Goal: Communication & Community: Share content

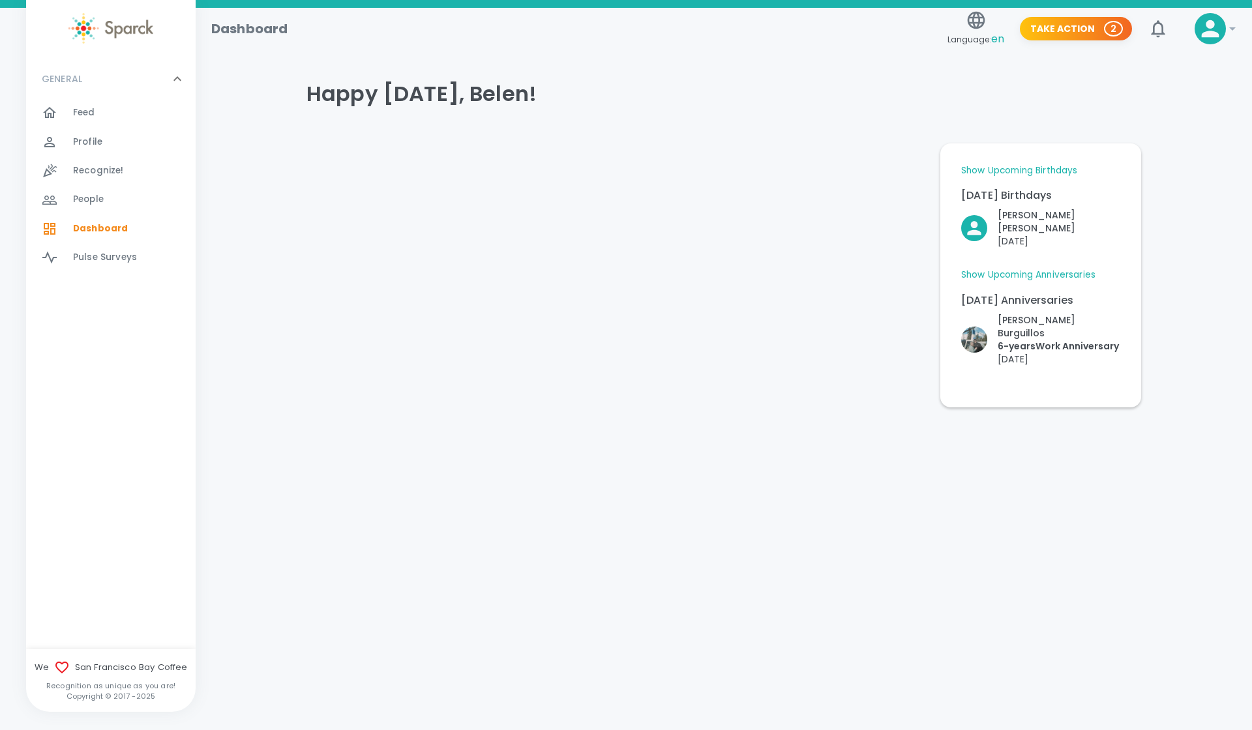
click at [1020, 269] on link "Show Upcoming Anniversaries" at bounding box center [1028, 275] width 134 height 13
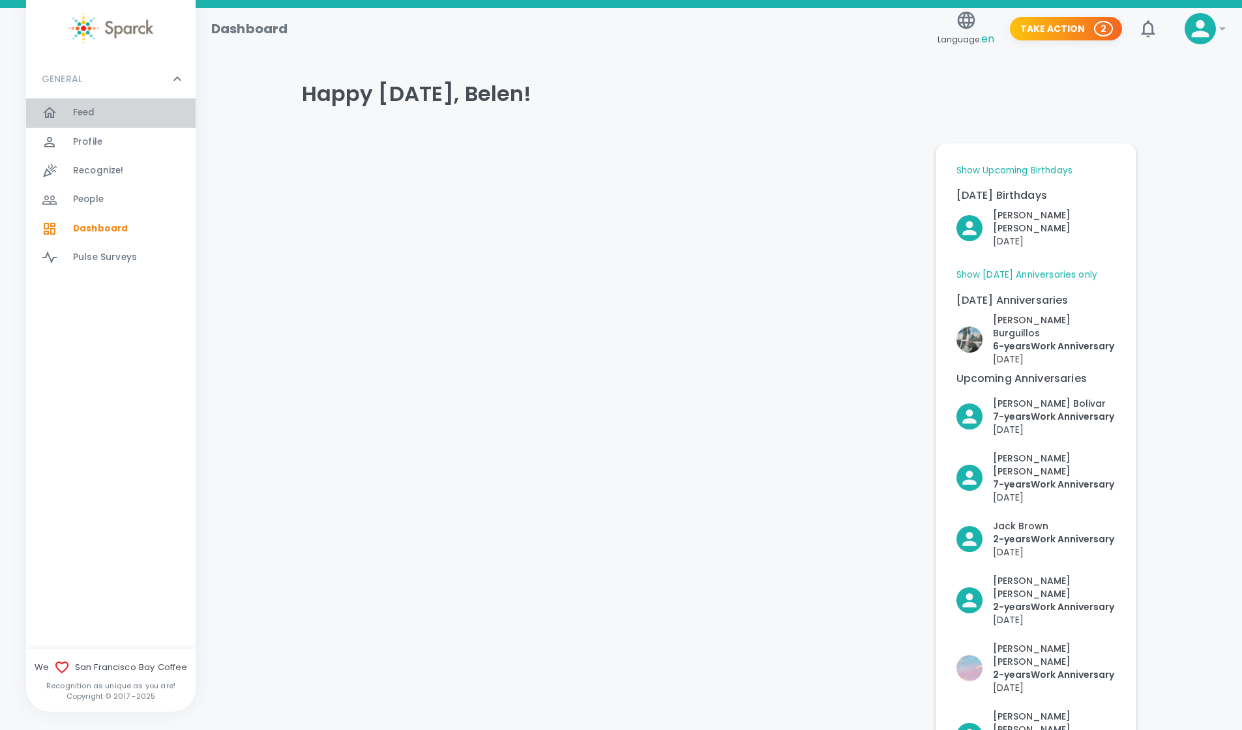
click at [76, 117] on span "Feed" at bounding box center [84, 112] width 22 height 13
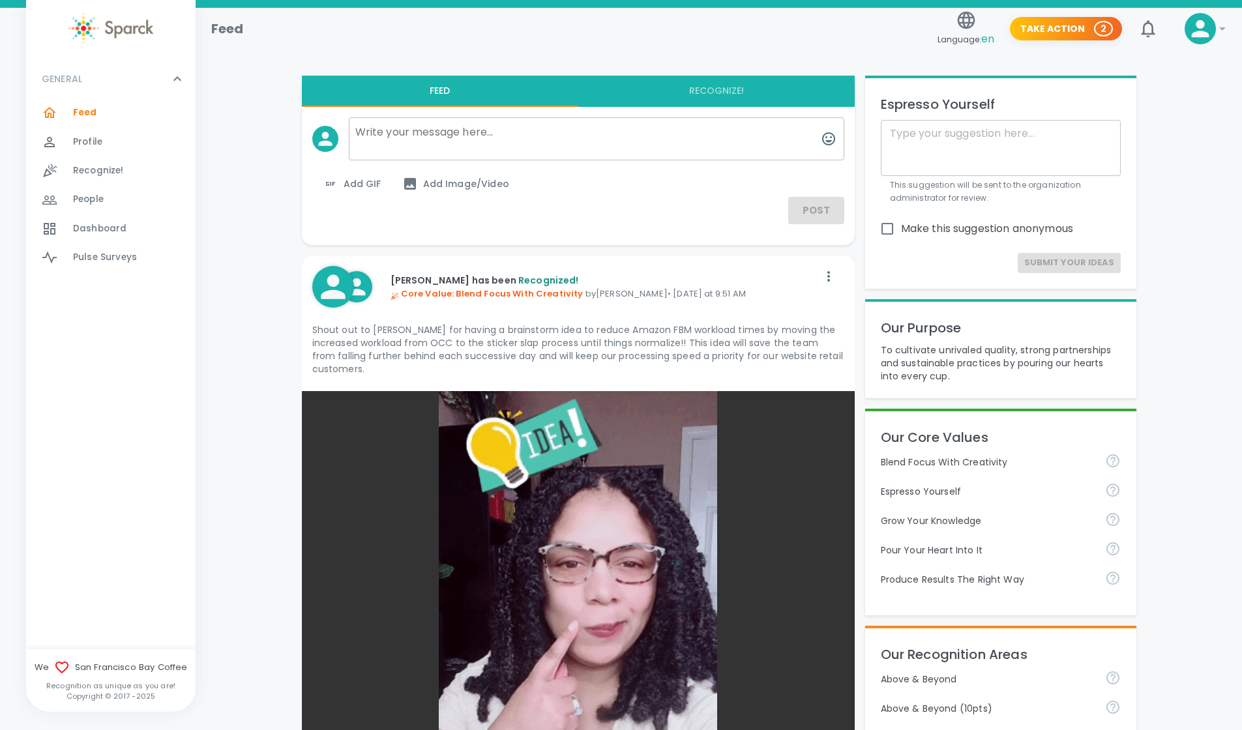
click at [1210, 27] on icon at bounding box center [1201, 29] width 26 height 26
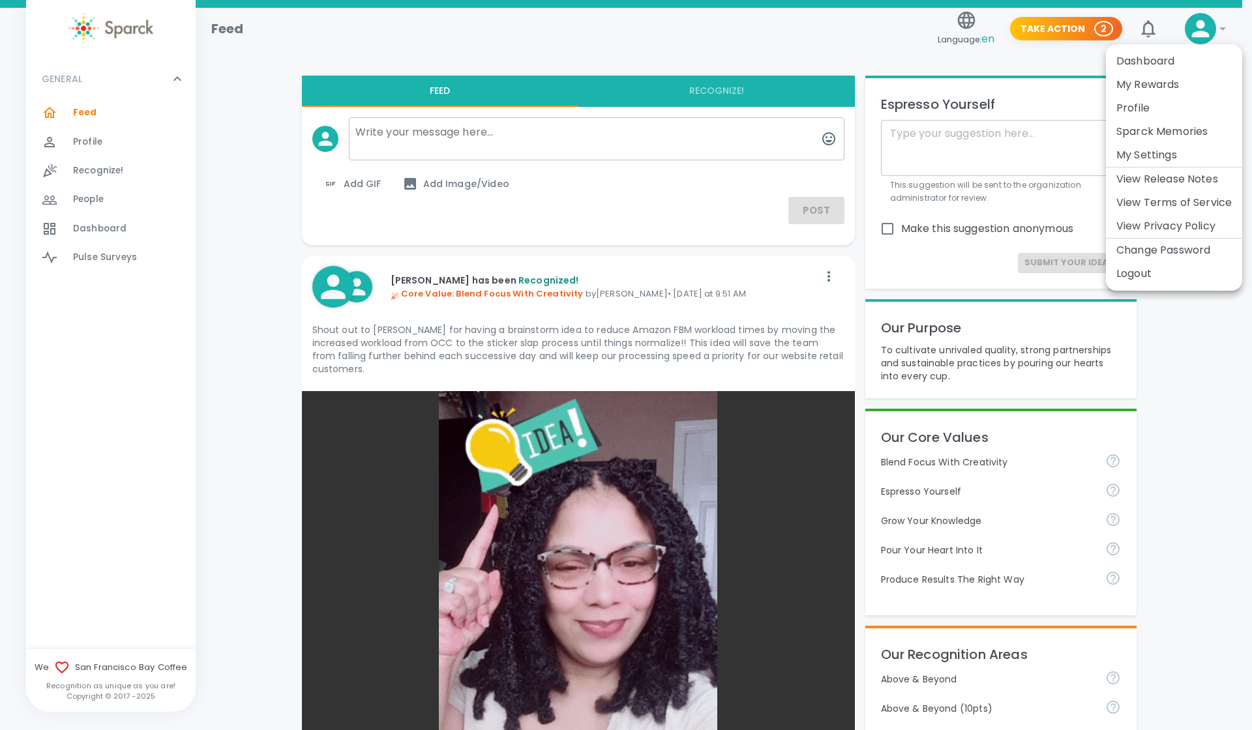
click at [72, 141] on div at bounding box center [626, 365] width 1252 height 730
click at [72, 141] on div at bounding box center [57, 142] width 31 height 16
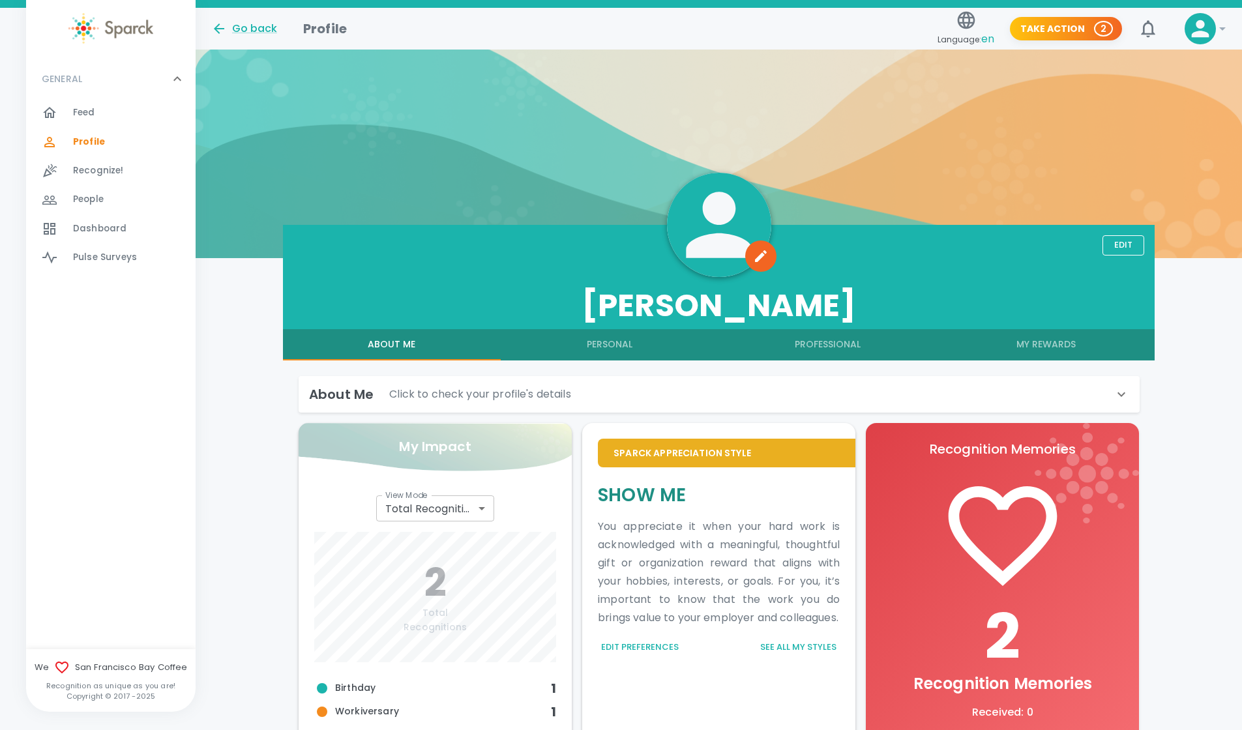
click at [442, 501] on body "Skip Navigation Go back Profile Language: en Take Action 2 0 ! GENERAL 0 Feed 0…" at bounding box center [621, 544] width 1242 height 1088
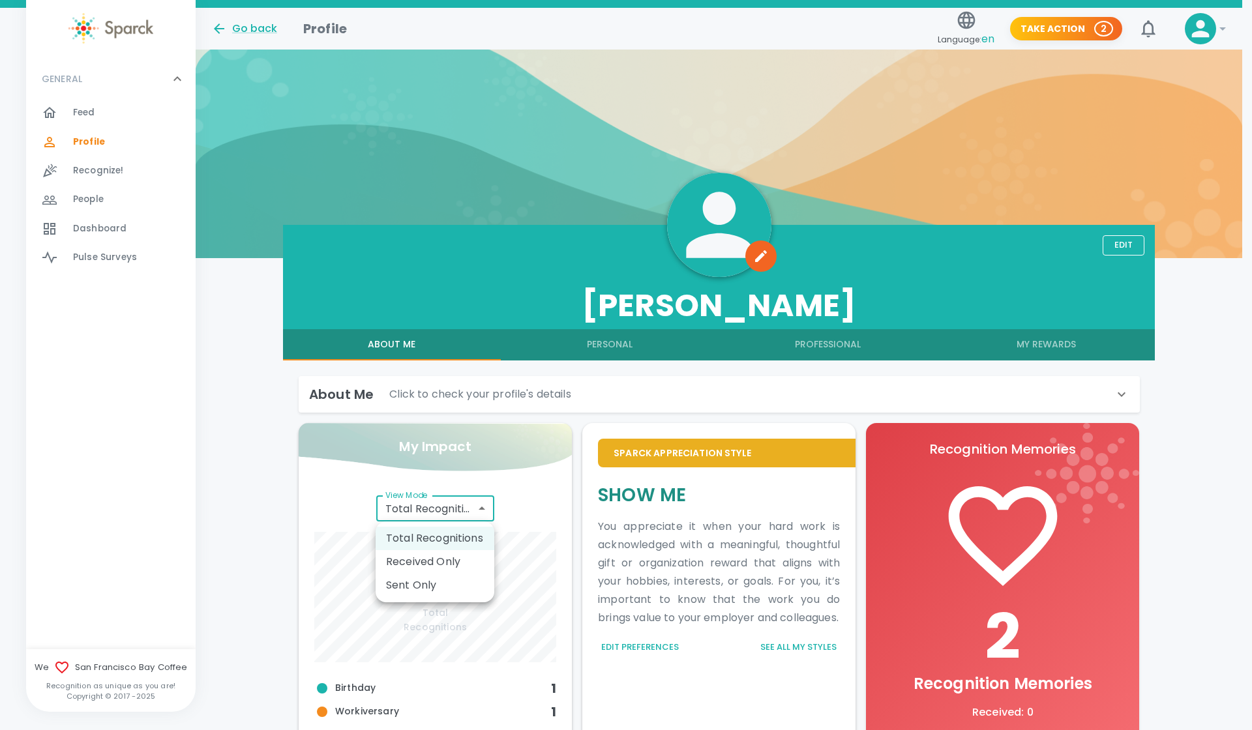
click at [442, 562] on li "Received Only" at bounding box center [435, 561] width 119 height 23
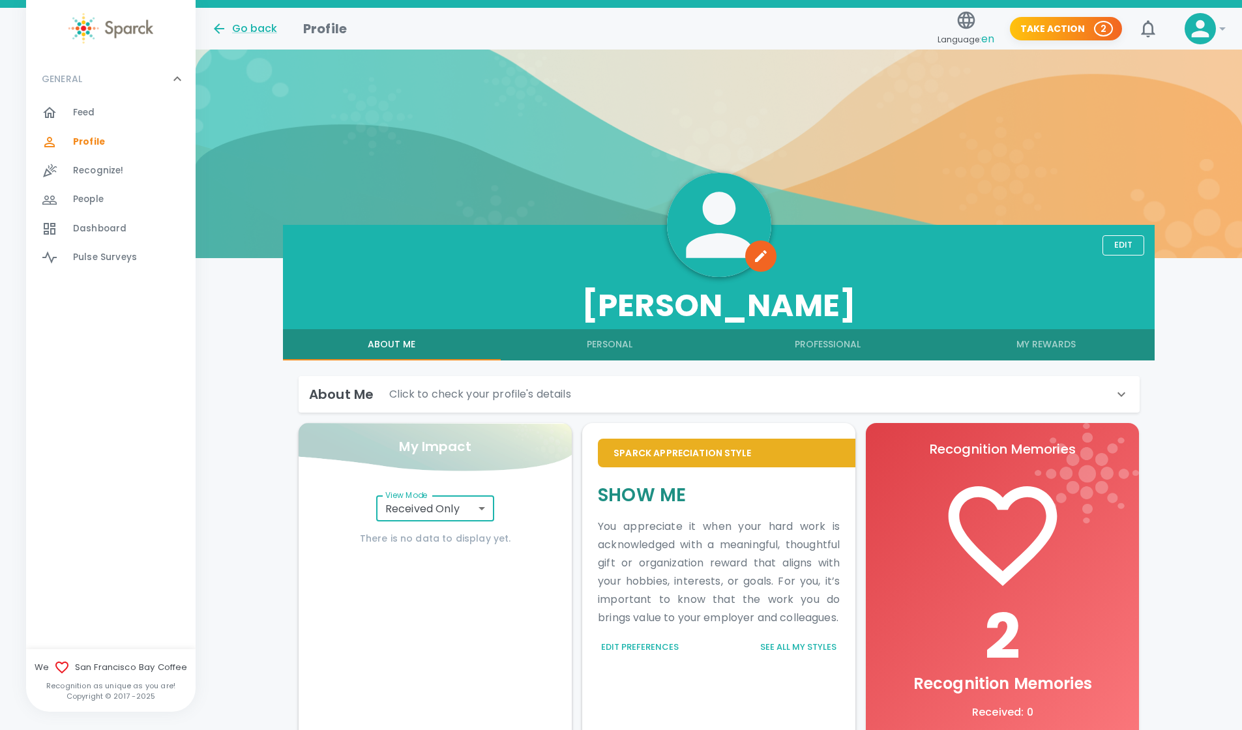
click at [443, 510] on body "Skip Navigation Go back Profile Language: en Take Action 2 0 ! GENERAL 0 Feed 0…" at bounding box center [621, 452] width 1242 height 905
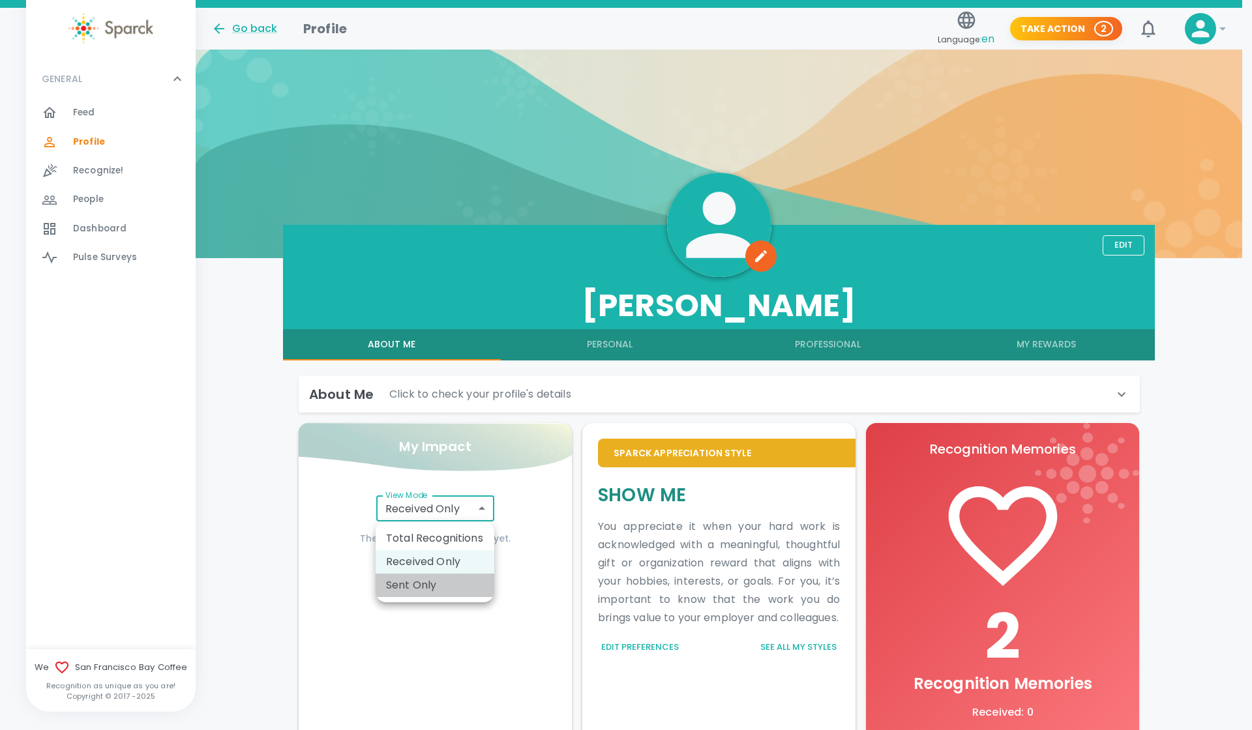
click at [434, 586] on li "Sent Only" at bounding box center [435, 585] width 119 height 23
type input "total_sent"
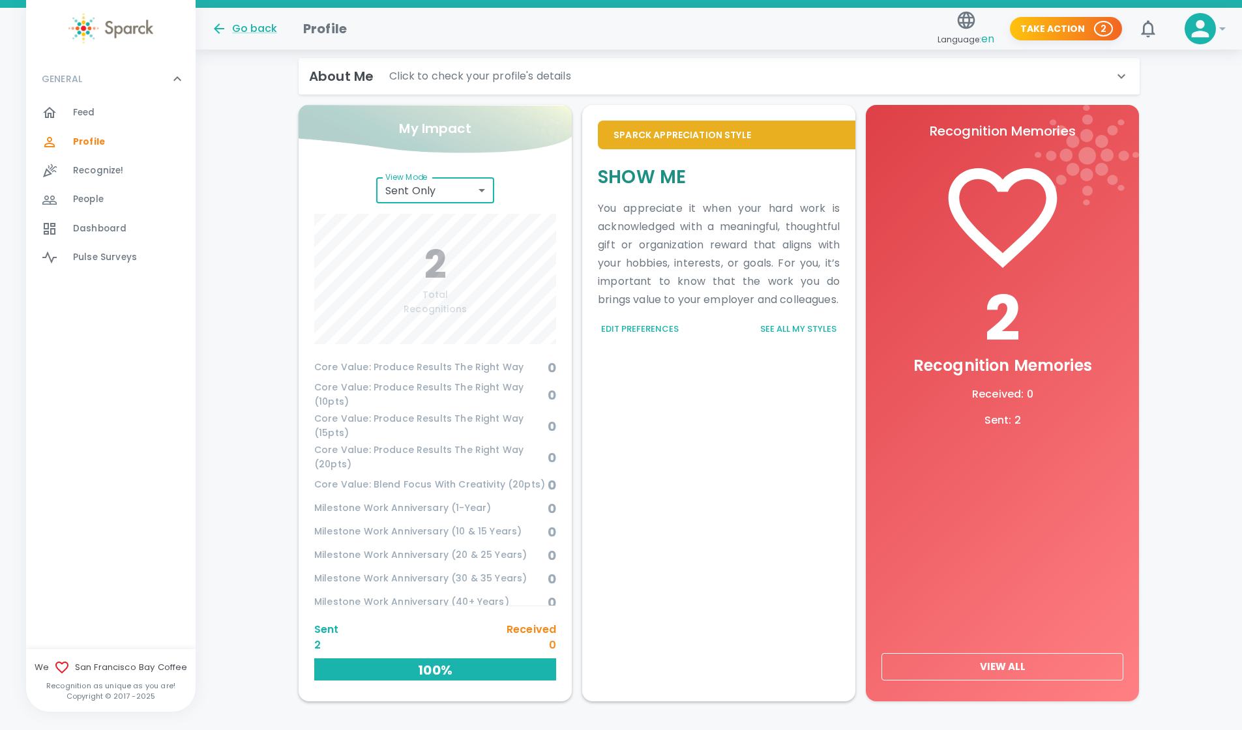
scroll to position [534, 0]
drag, startPoint x: 560, startPoint y: 573, endPoint x: 562, endPoint y: 560, distance: 12.5
click at [562, 562] on div "View Mode Sent Only total_sent View Mode 2 Total Recognitions Birthday 1 Workiv…" at bounding box center [435, 432] width 273 height 540
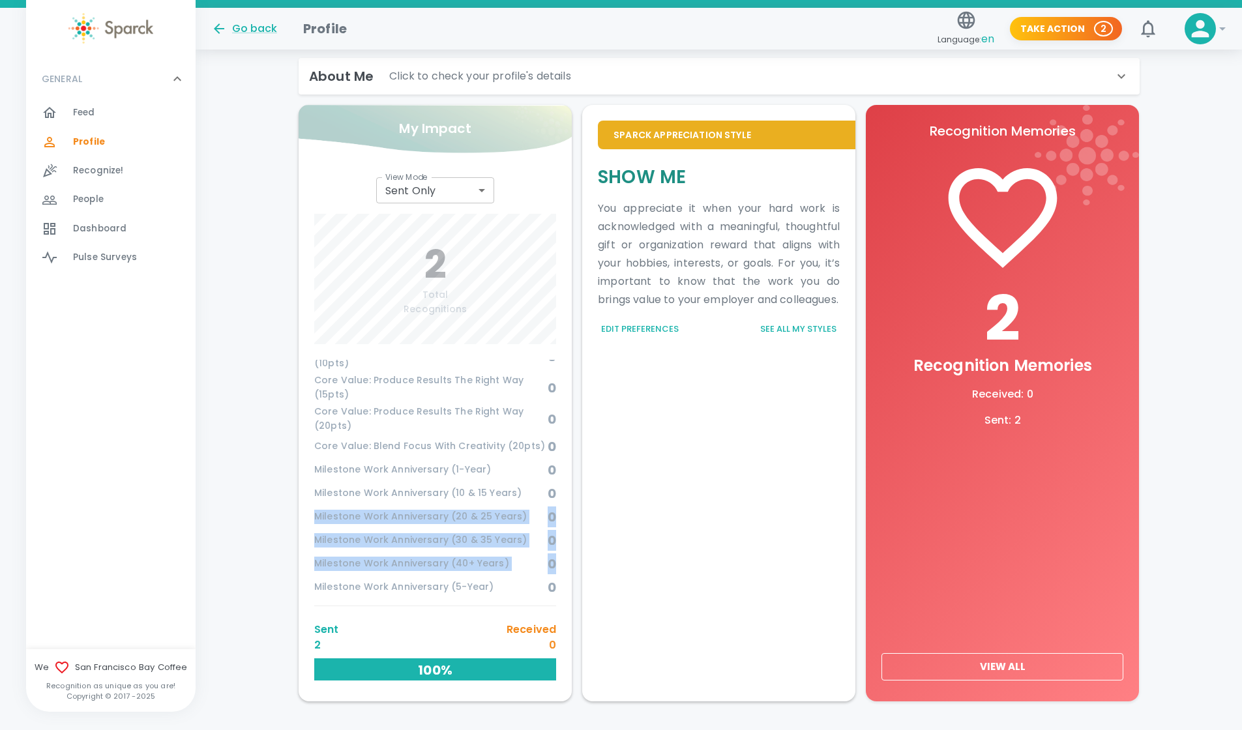
drag, startPoint x: 562, startPoint y: 560, endPoint x: 571, endPoint y: 484, distance: 76.9
click at [571, 484] on div "View Mode Sent Only total_sent View Mode 2 Total Recognitions Birthday 1 Workiv…" at bounding box center [435, 432] width 273 height 540
click at [569, 485] on div "View Mode Sent Only total_sent View Mode 2 Total Recognitions Birthday 1 Workiv…" at bounding box center [435, 432] width 273 height 540
click at [98, 169] on span "Recognize!" at bounding box center [98, 170] width 51 height 13
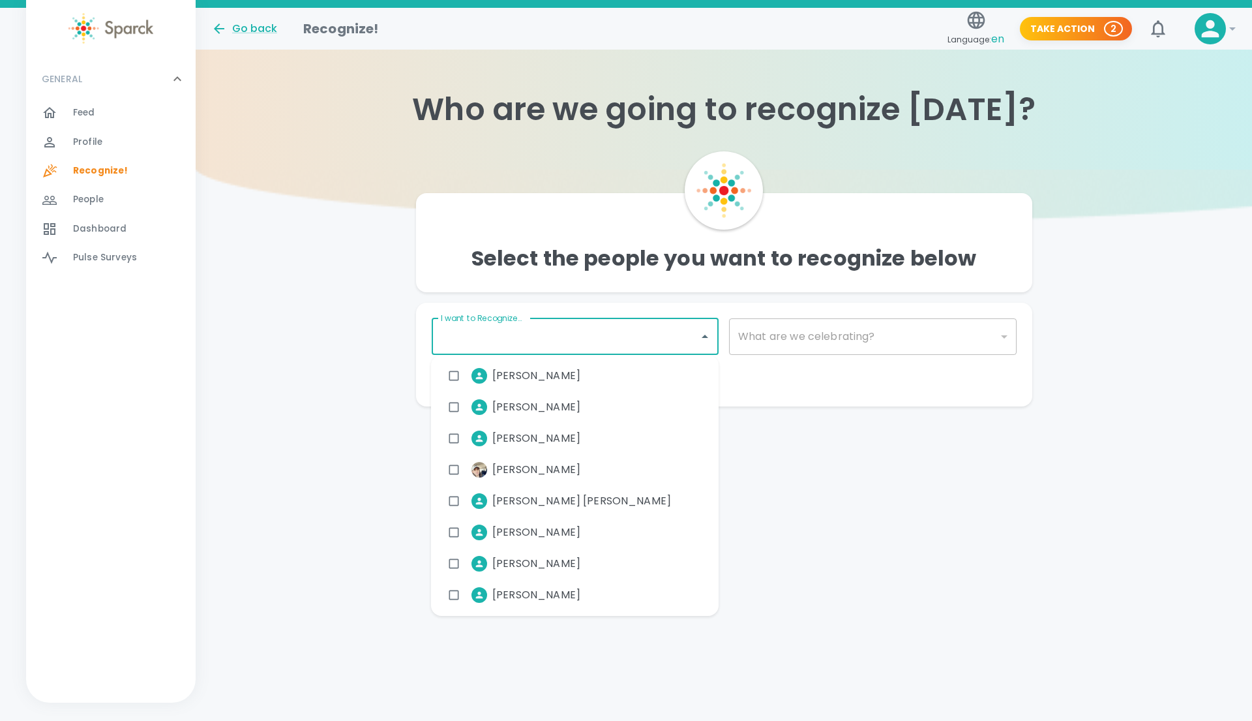
click at [617, 331] on input "I want to Recognize..." at bounding box center [566, 336] width 256 height 25
type input "s"
type input "ara"
click at [562, 374] on span "[PERSON_NAME]" at bounding box center [536, 376] width 88 height 16
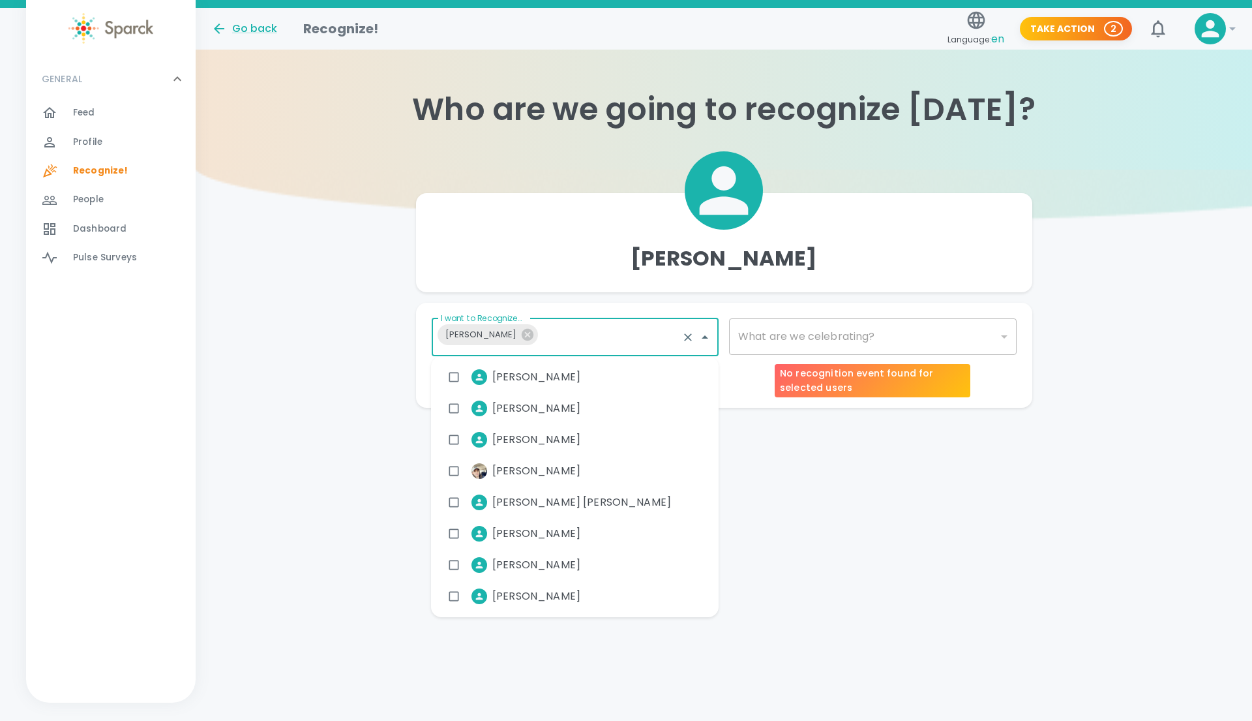
click at [805, 337] on div "​" at bounding box center [873, 336] width 288 height 37
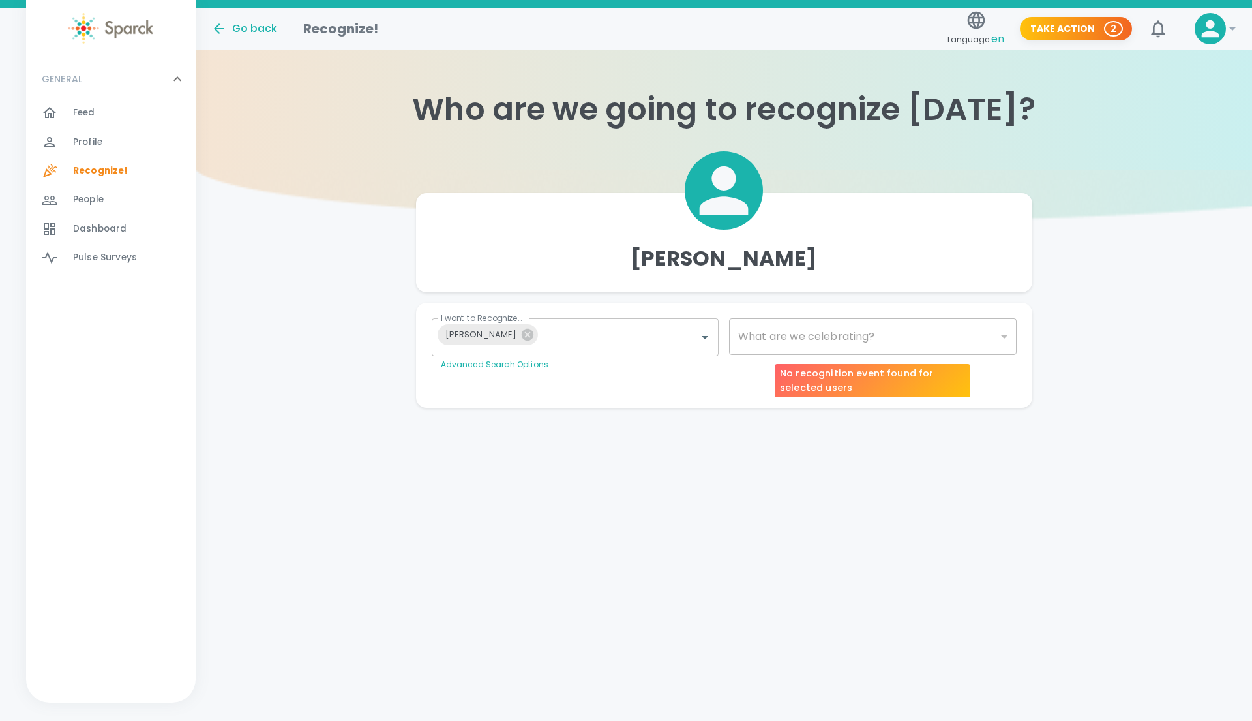
click at [858, 338] on div "​" at bounding box center [873, 336] width 288 height 37
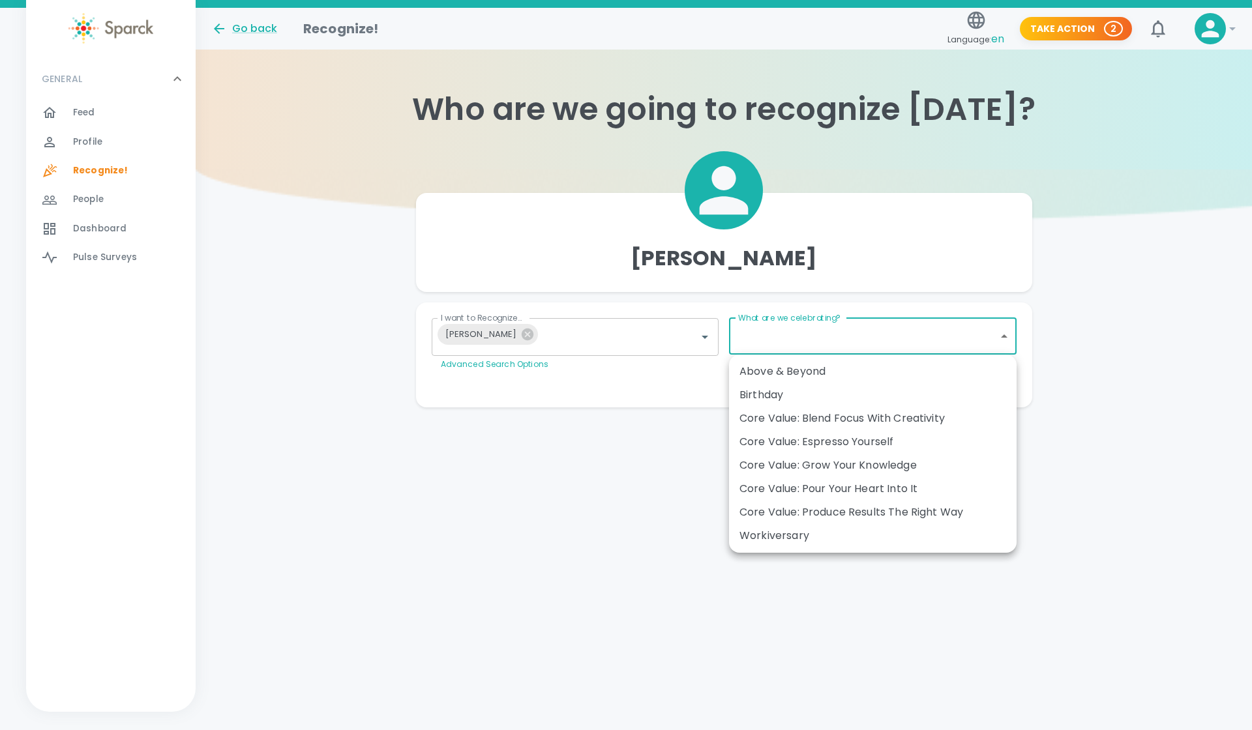
click at [985, 331] on body "Skip Navigation Go back Recognize! Language: en Take Action 2 ! GENERAL 0 Feed …" at bounding box center [626, 230] width 1252 height 460
click at [605, 504] on div at bounding box center [626, 365] width 1252 height 730
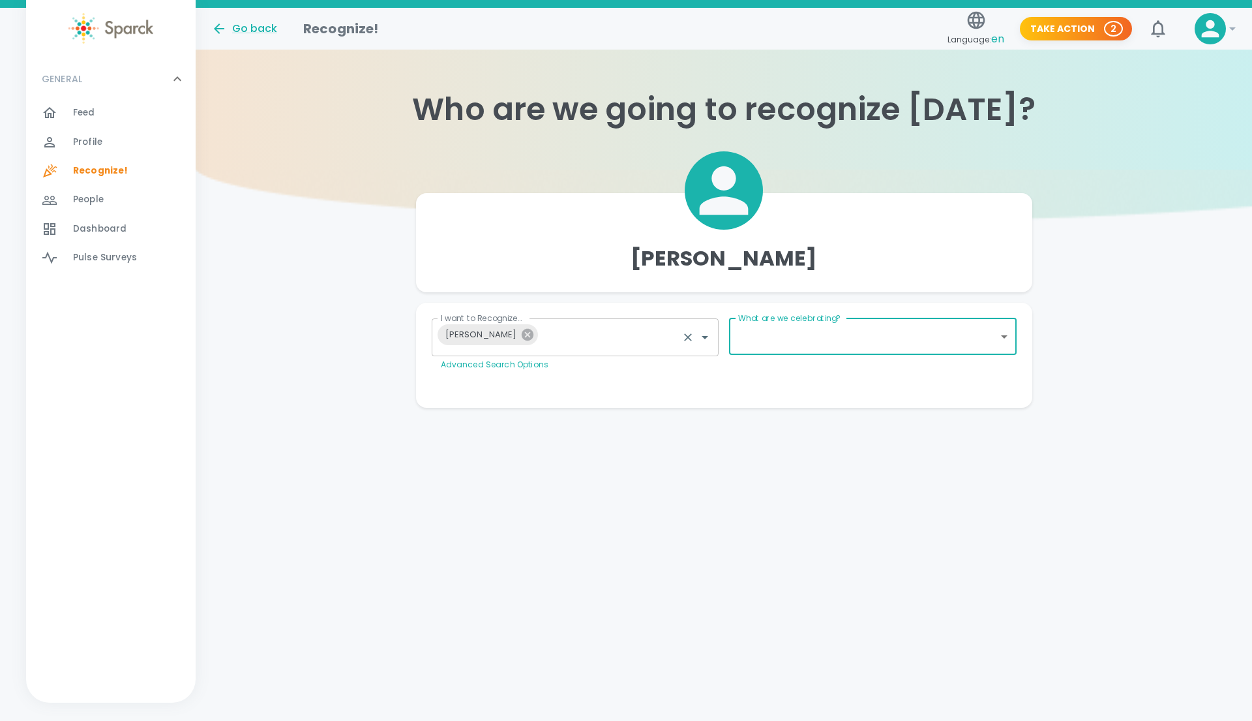
click at [522, 332] on icon at bounding box center [528, 335] width 12 height 12
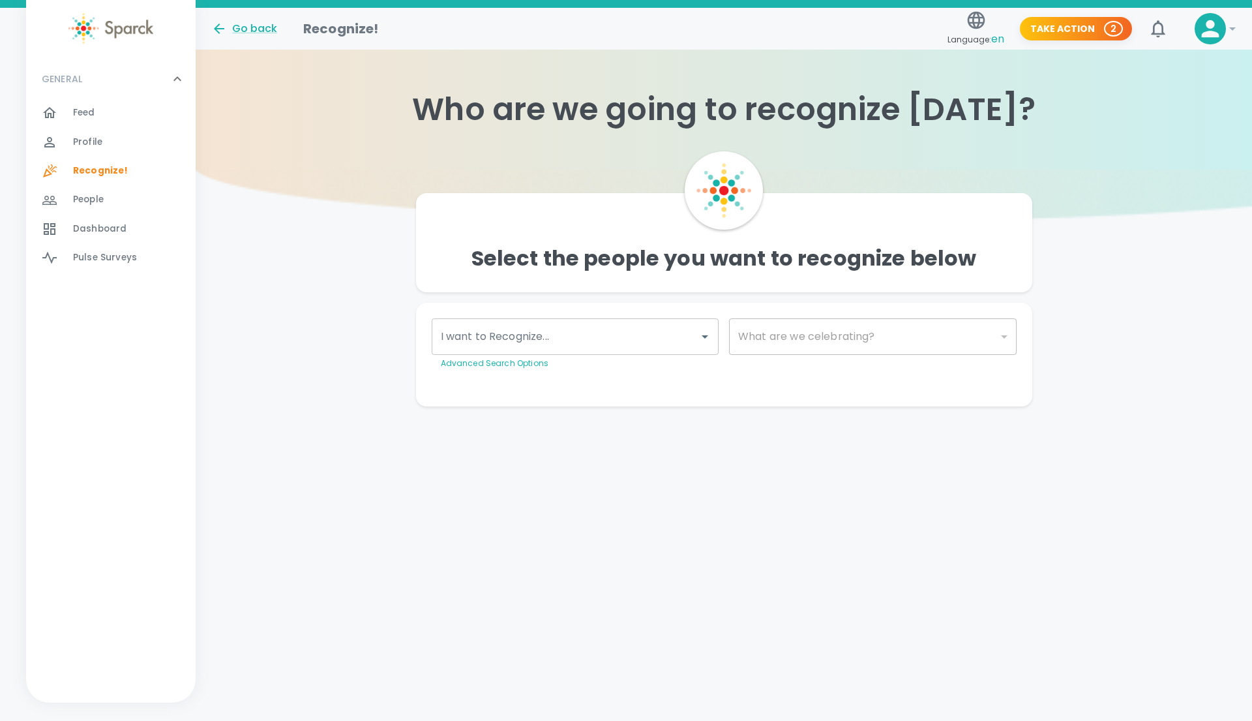
click at [612, 352] on div "I want to Recognize..." at bounding box center [576, 336] width 288 height 37
click at [942, 458] on html "Skip Navigation Go back Recognize! Language: en Take Action 2 ! GENERAL 0 Feed …" at bounding box center [626, 229] width 1252 height 458
click at [80, 113] on span "Feed" at bounding box center [84, 112] width 22 height 13
